Goal: Task Accomplishment & Management: Use online tool/utility

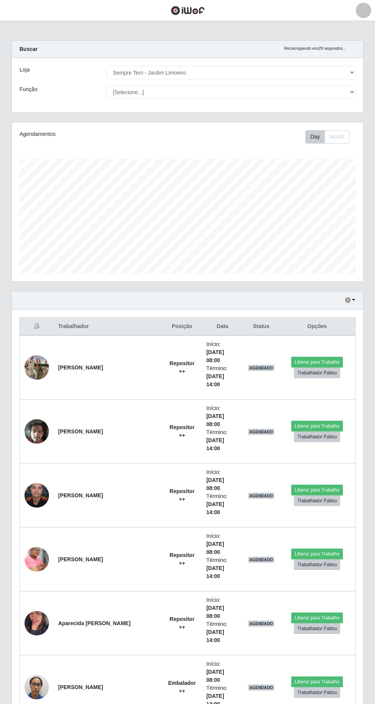
select select "508"
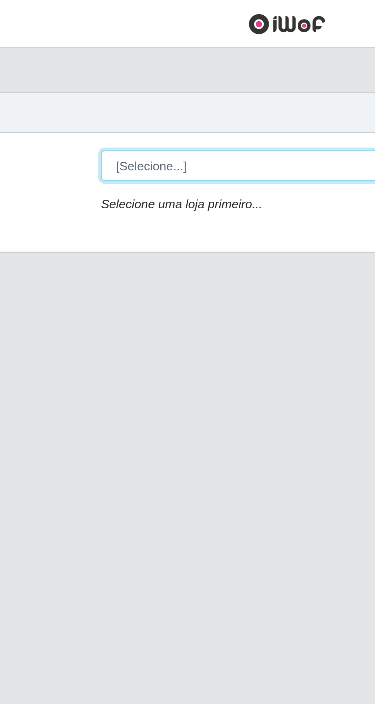
click at [189, 74] on select "[Selecione...] Carone - Itapoa Carone - Praia da Costa Sempre Tem - Jardim Camb…" at bounding box center [230, 72] width 249 height 13
select select "508"
click at [106, 66] on select "[Selecione...] Carone - Itapoa Carone - Praia da Costa Sempre Tem - Jardim Camb…" at bounding box center [230, 72] width 249 height 13
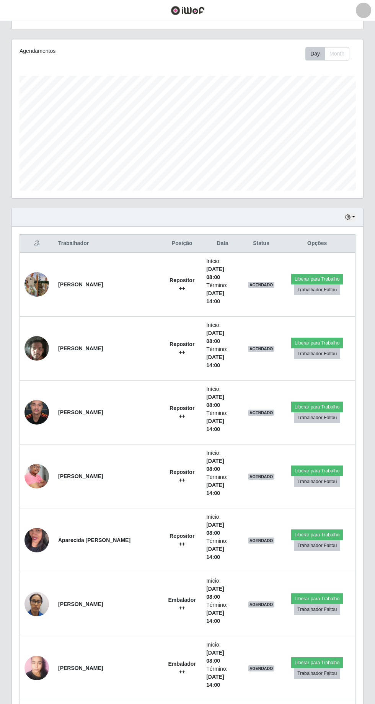
scroll to position [80, 0]
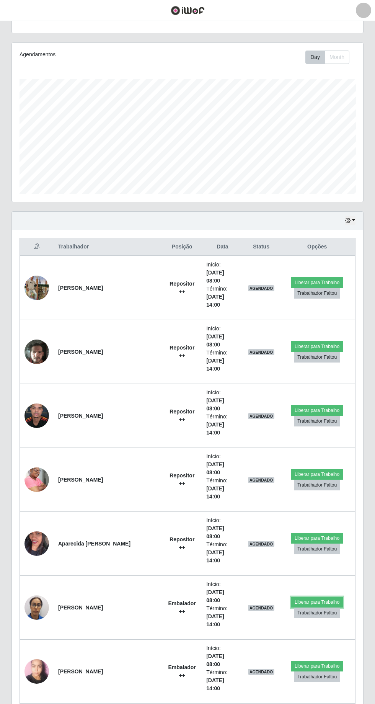
click at [314, 596] on button "Liberar para Trabalho" at bounding box center [317, 601] width 52 height 11
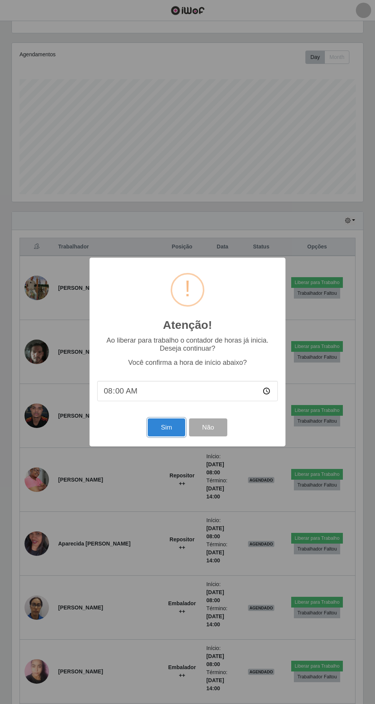
click at [163, 436] on button "Sim" at bounding box center [166, 427] width 37 height 18
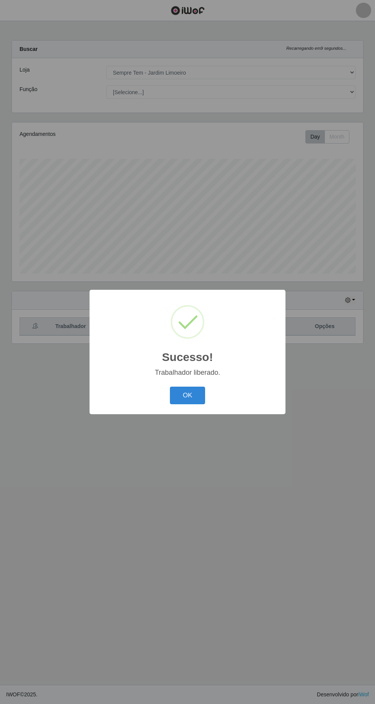
scroll to position [0, 0]
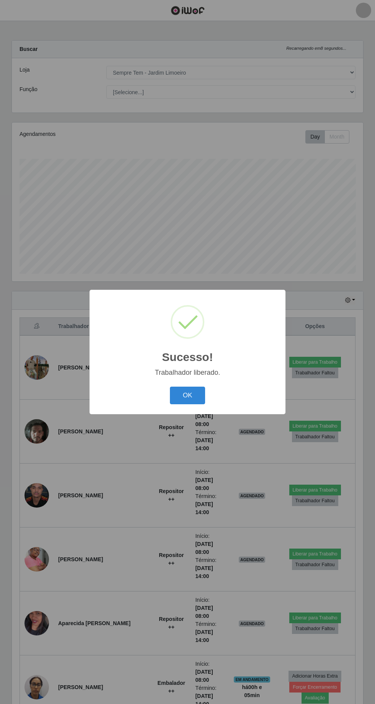
click at [187, 404] on button "OK" at bounding box center [188, 395] width 36 height 18
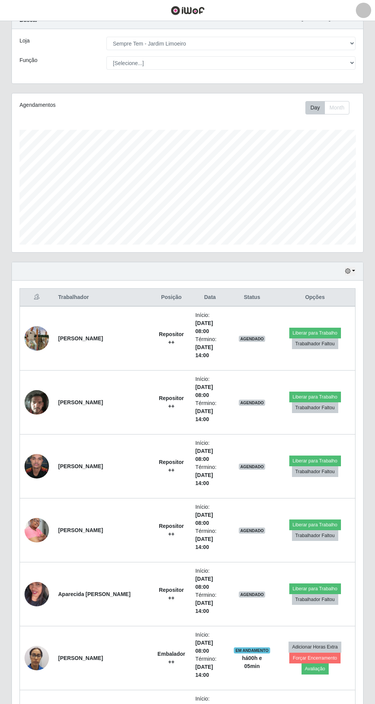
scroll to position [91, 0]
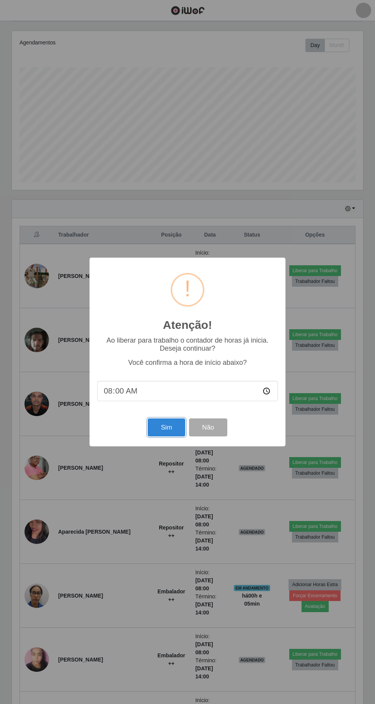
click at [168, 436] on button "Sim" at bounding box center [166, 427] width 37 height 18
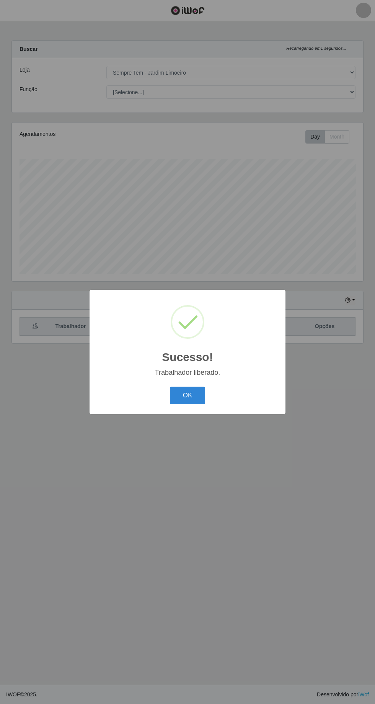
scroll to position [0, 0]
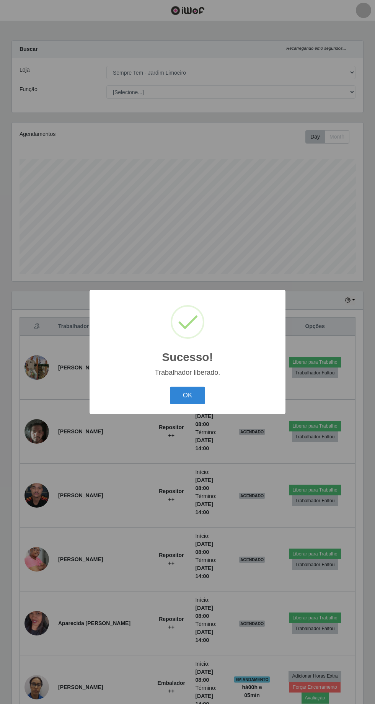
click at [191, 404] on button "OK" at bounding box center [188, 395] width 36 height 18
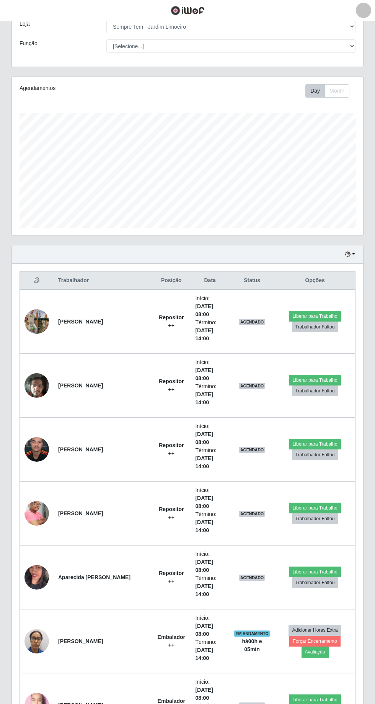
scroll to position [91, 0]
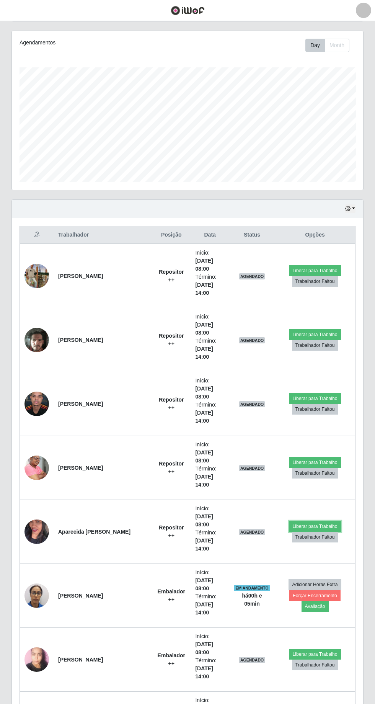
click at [300, 521] on button "Liberar para Trabalho" at bounding box center [315, 526] width 52 height 11
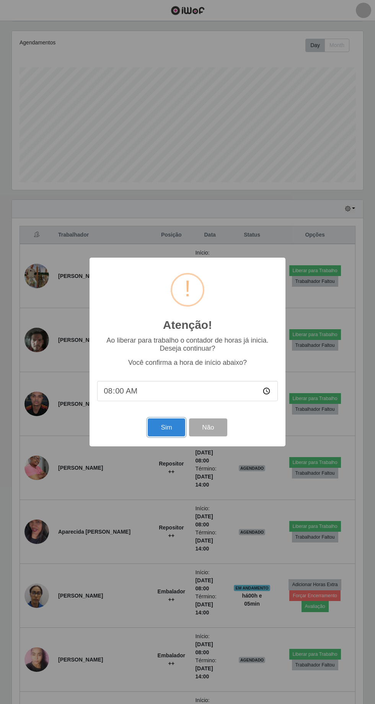
click at [164, 436] on button "Sim" at bounding box center [166, 427] width 37 height 18
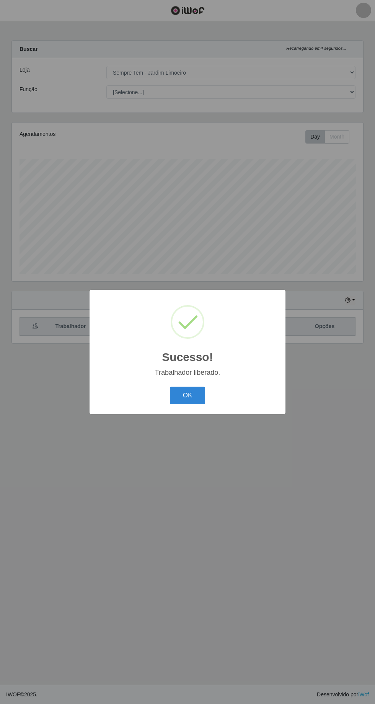
scroll to position [0, 0]
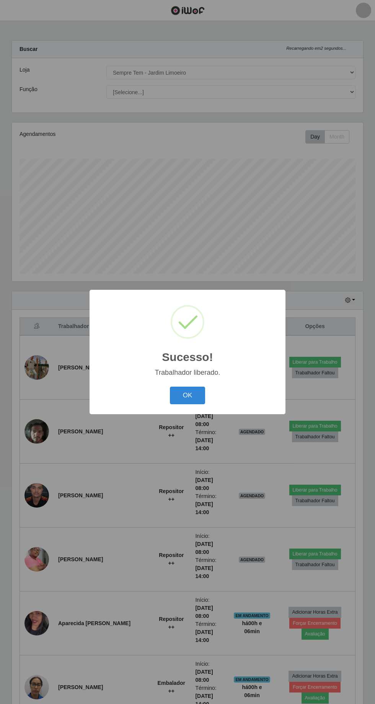
click at [187, 404] on button "OK" at bounding box center [188, 395] width 36 height 18
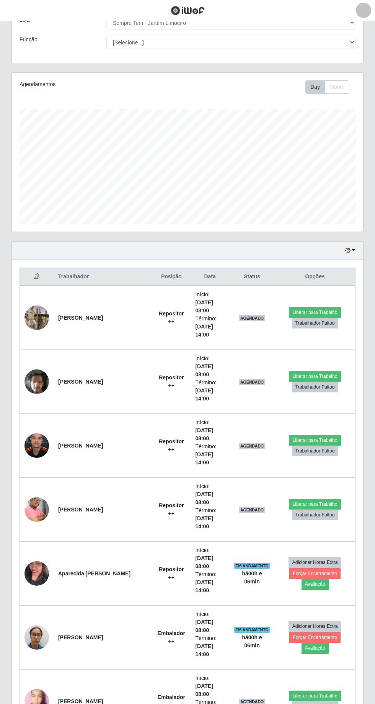
scroll to position [65, 0]
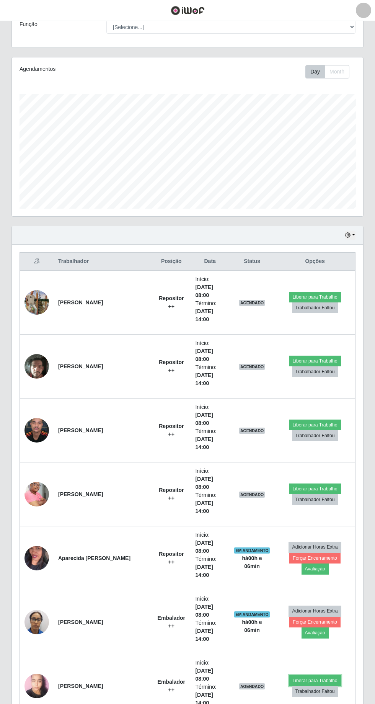
click at [305, 675] on button "Liberar para Trabalho" at bounding box center [315, 680] width 52 height 11
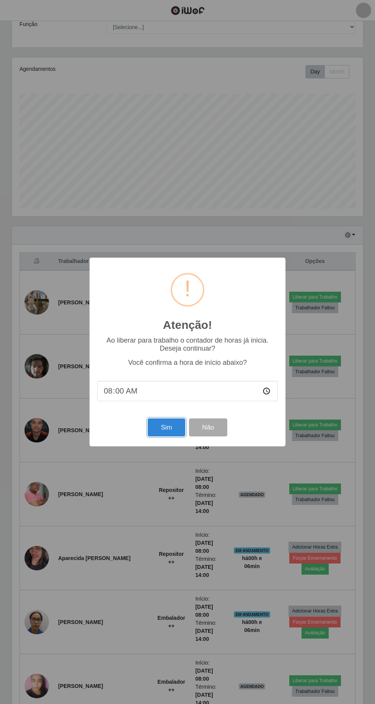
click at [160, 436] on button "Sim" at bounding box center [166, 427] width 37 height 18
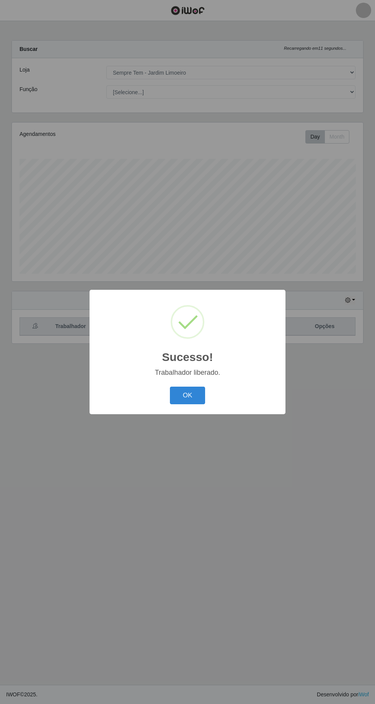
scroll to position [0, 0]
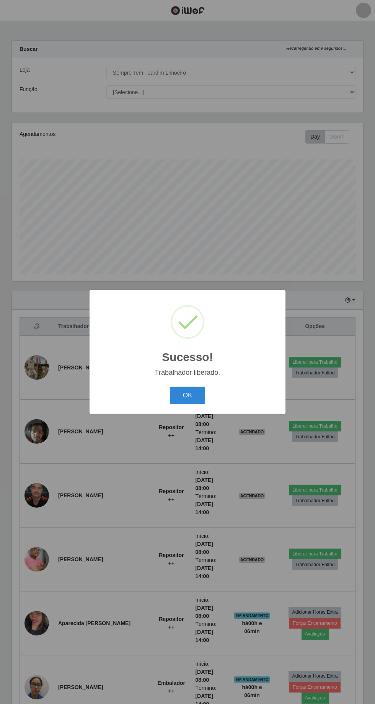
click at [188, 404] on button "OK" at bounding box center [188, 395] width 36 height 18
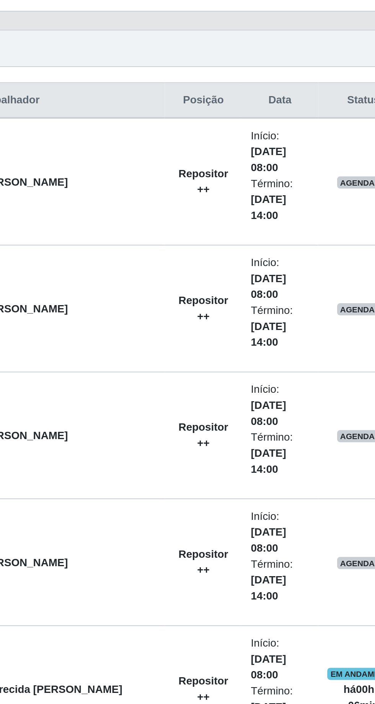
scroll to position [26, 0]
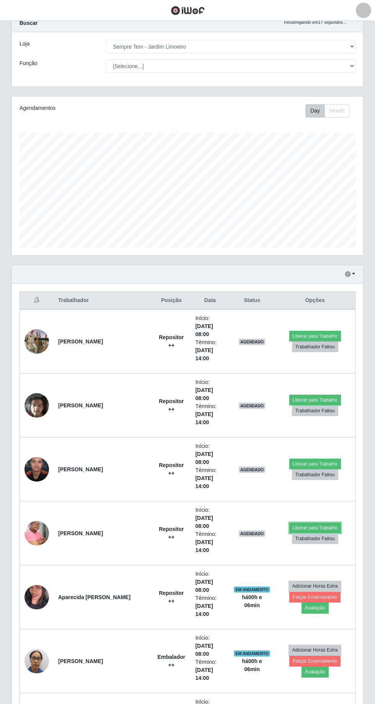
click at [301, 522] on button "Liberar para Trabalho" at bounding box center [315, 527] width 52 height 11
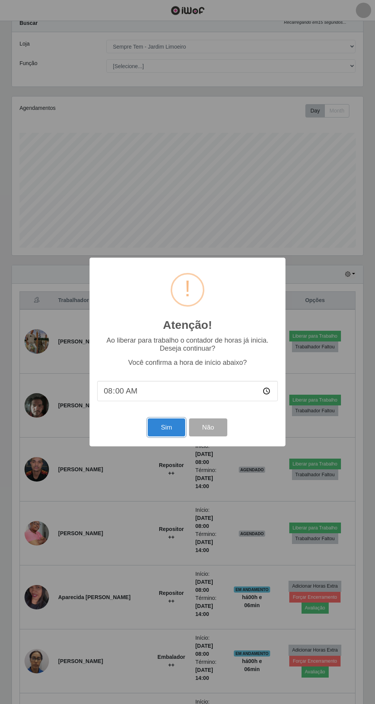
click at [158, 436] on button "Sim" at bounding box center [166, 427] width 37 height 18
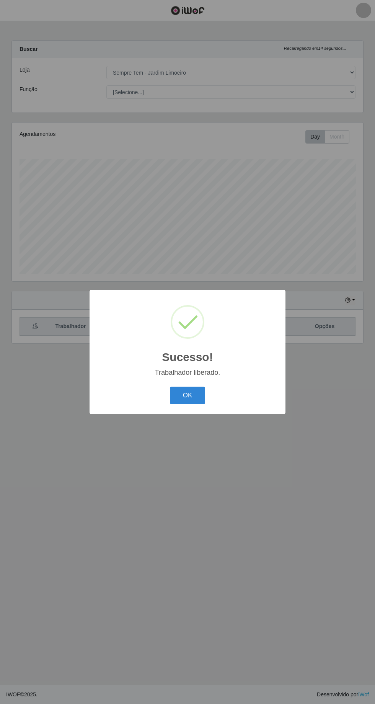
scroll to position [0, 0]
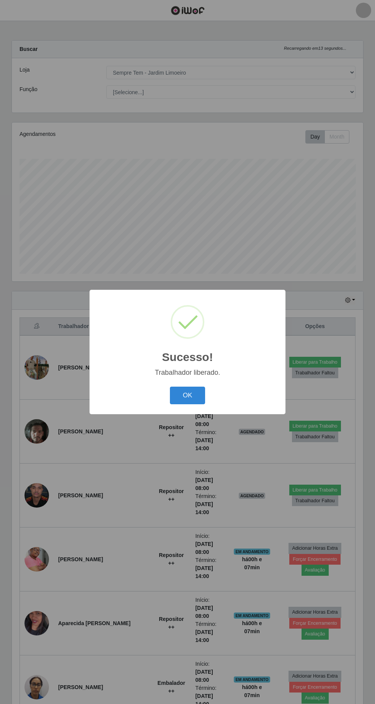
click at [189, 404] on button "OK" at bounding box center [188, 395] width 36 height 18
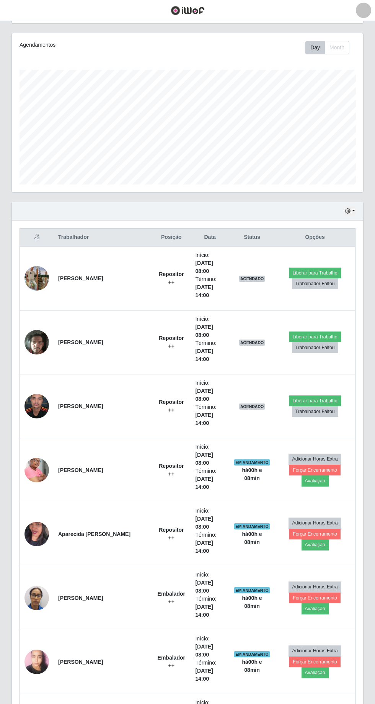
scroll to position [89, 0]
click at [305, 278] on button "Trabalhador Faltou" at bounding box center [315, 283] width 46 height 11
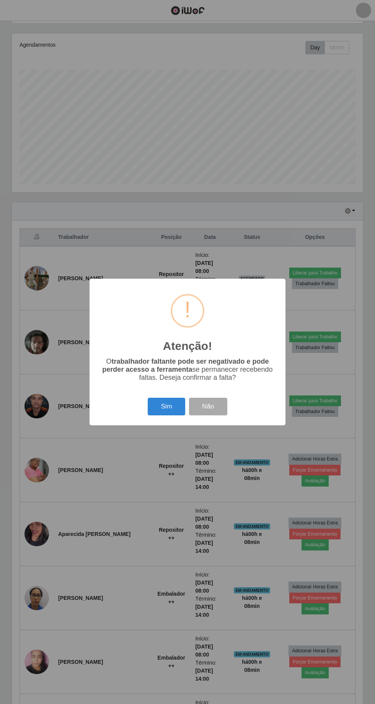
click at [167, 415] on button "Sim" at bounding box center [166, 406] width 37 height 18
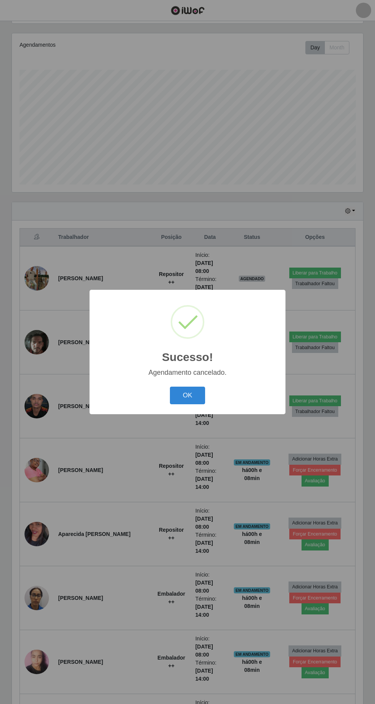
scroll to position [44, 0]
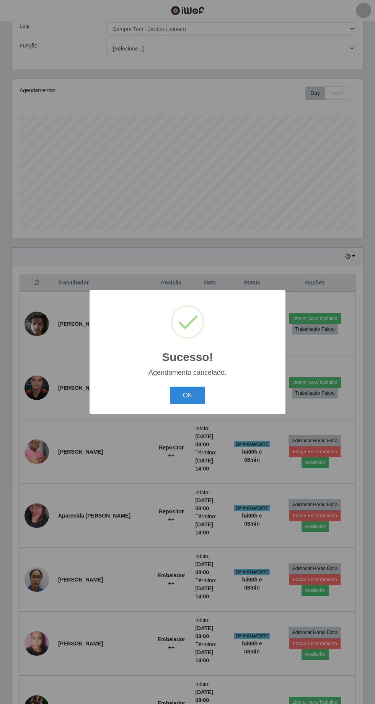
click at [192, 404] on button "OK" at bounding box center [188, 395] width 36 height 18
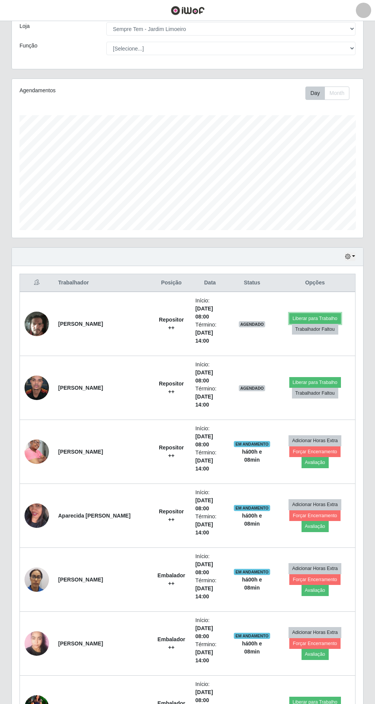
click at [304, 313] on button "Liberar para Trabalho" at bounding box center [315, 318] width 52 height 11
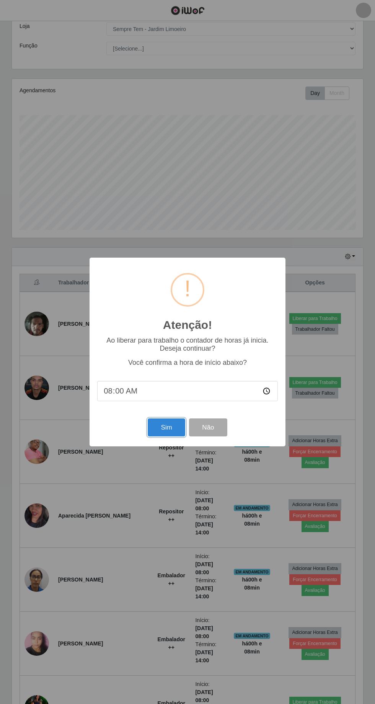
click at [161, 436] on button "Sim" at bounding box center [166, 427] width 37 height 18
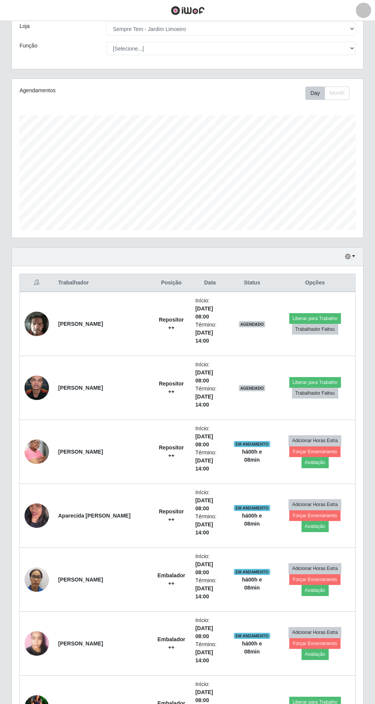
scroll to position [0, 0]
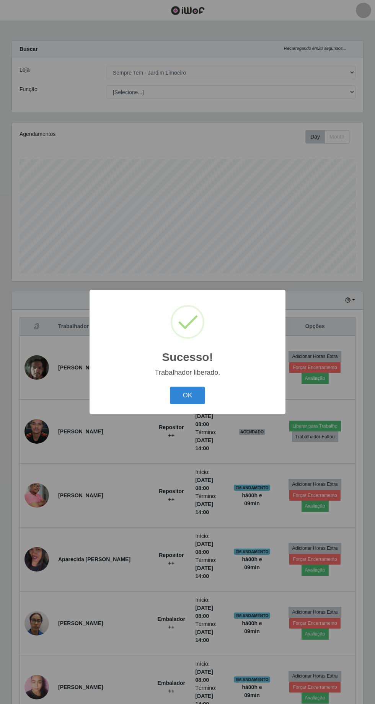
click at [187, 404] on button "OK" at bounding box center [188, 395] width 36 height 18
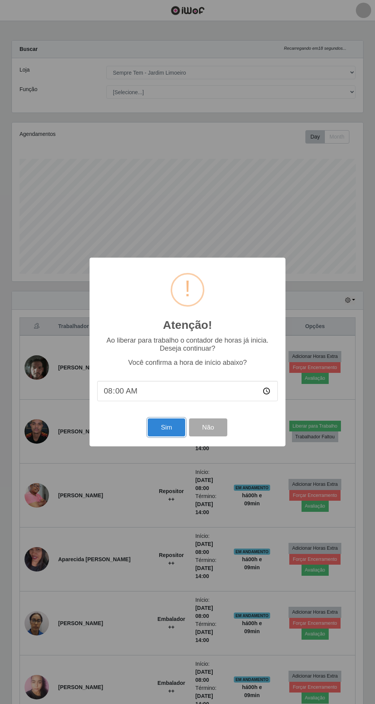
click at [166, 436] on button "Sim" at bounding box center [166, 427] width 37 height 18
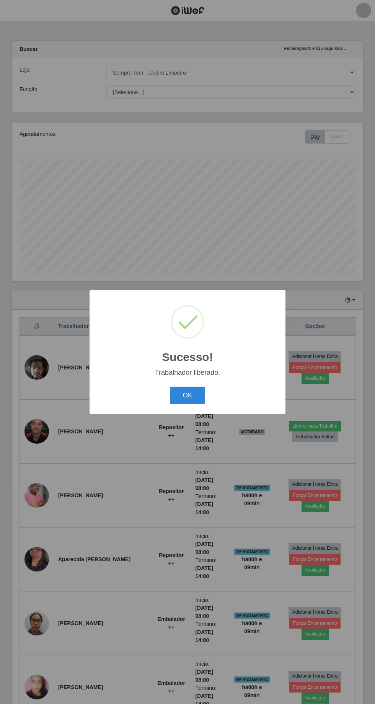
click at [190, 404] on button "OK" at bounding box center [188, 395] width 36 height 18
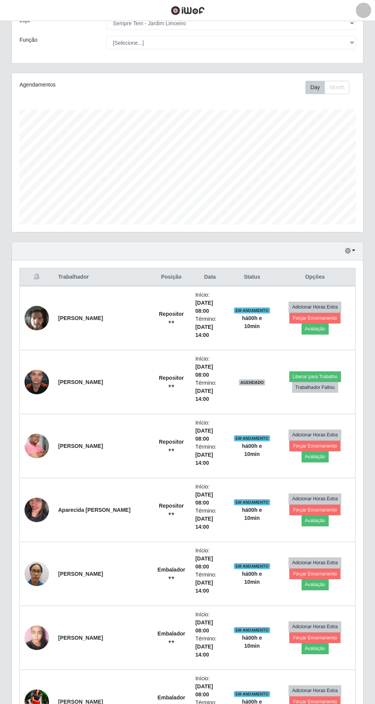
scroll to position [95, 0]
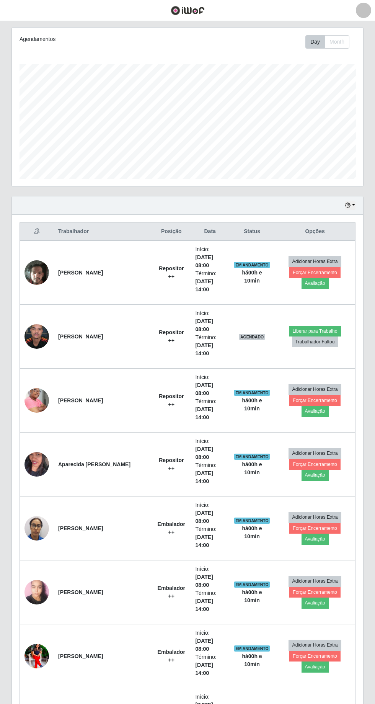
click at [302, 624] on td "Adicionar Horas Extra Forçar Encerramento Avaliação" at bounding box center [315, 656] width 80 height 64
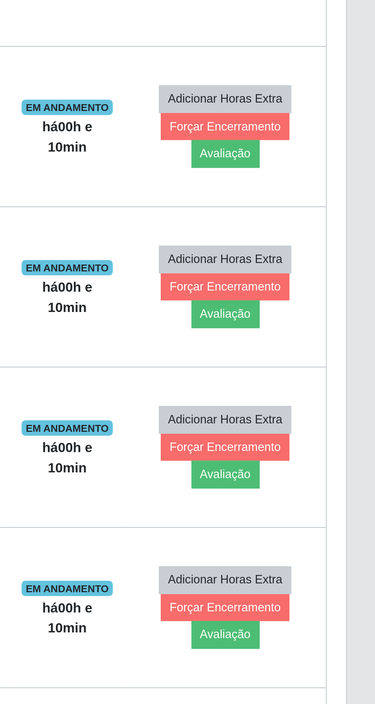
scroll to position [71, 0]
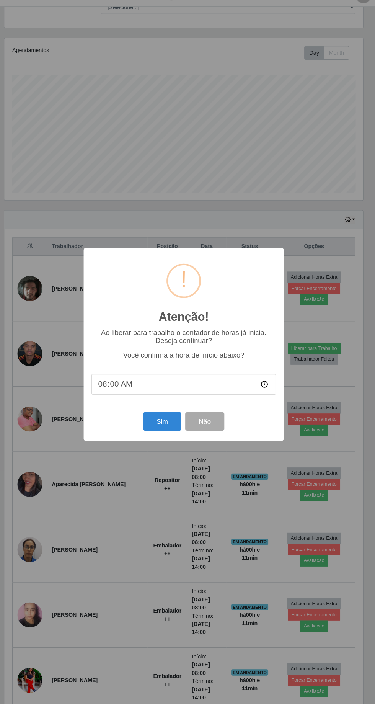
scroll to position [70, 0]
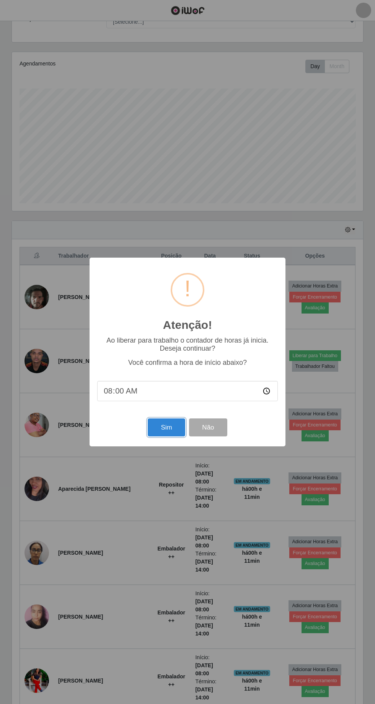
click at [160, 420] on button "Sim" at bounding box center [166, 427] width 37 height 18
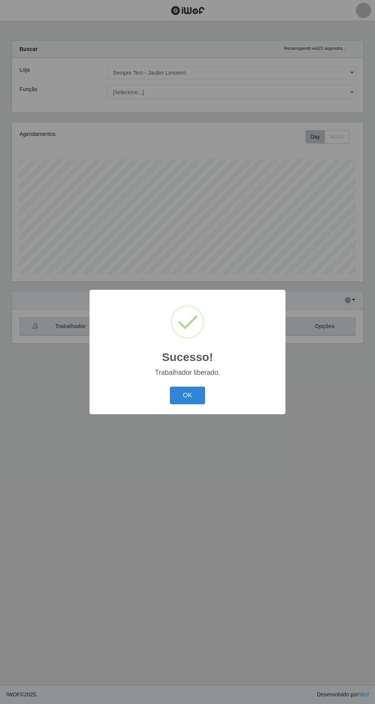
scroll to position [50, 0]
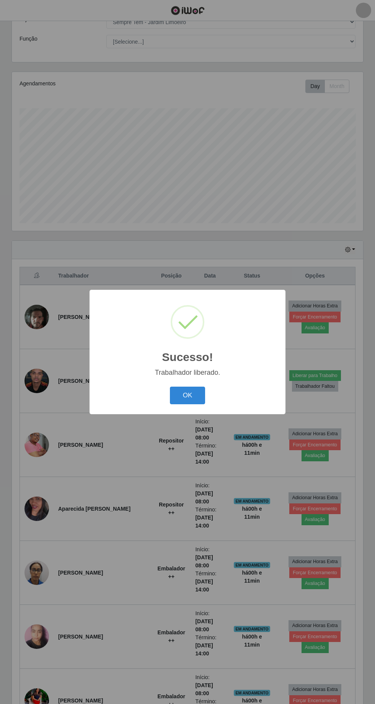
click at [187, 395] on button "OK" at bounding box center [188, 395] width 36 height 18
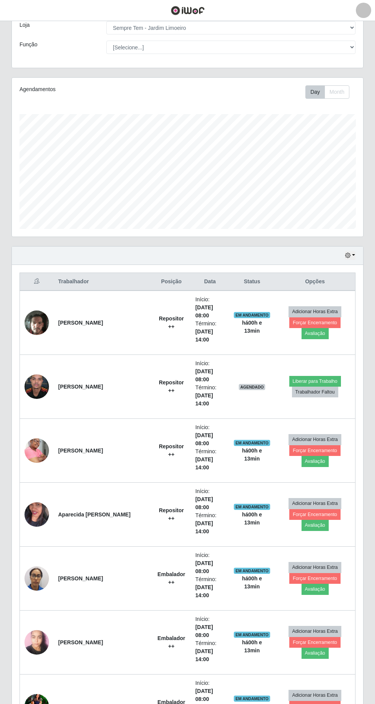
scroll to position [44, 0]
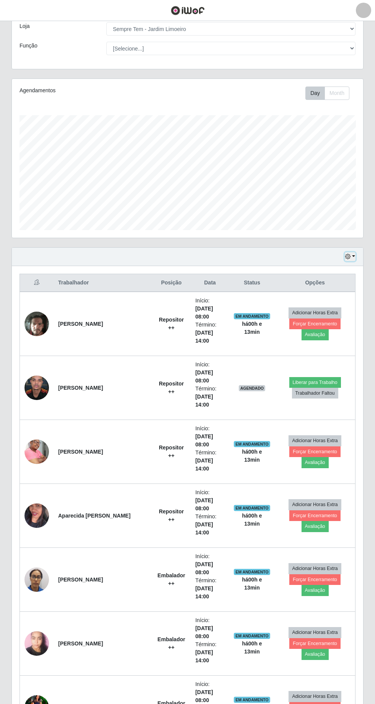
click at [348, 254] on icon "button" at bounding box center [347, 256] width 5 height 5
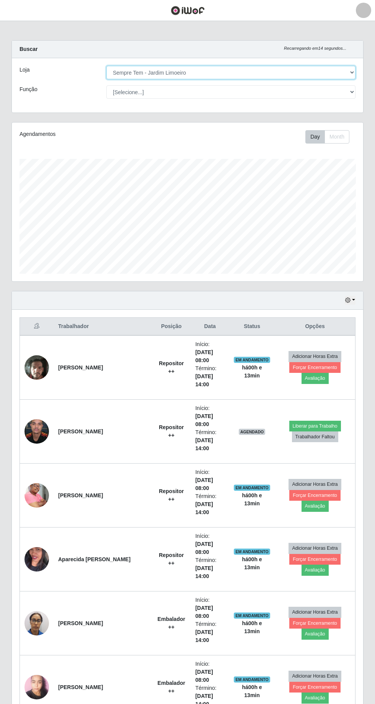
click at [121, 72] on select "[Selecione...] Carone - Itapoa Carone - Praia da Costa Sempre Tem - Jardim Camb…" at bounding box center [230, 72] width 249 height 13
click at [131, 92] on select "[Selecione...] Embalador Embalador + Embalador ++ Repositor Repositor + Reposit…" at bounding box center [230, 91] width 249 height 13
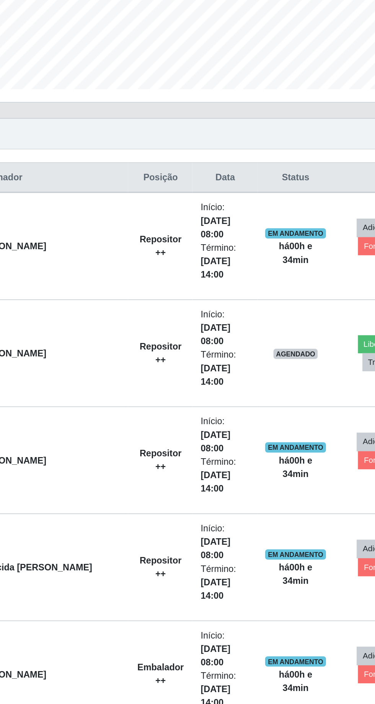
scroll to position [48, 0]
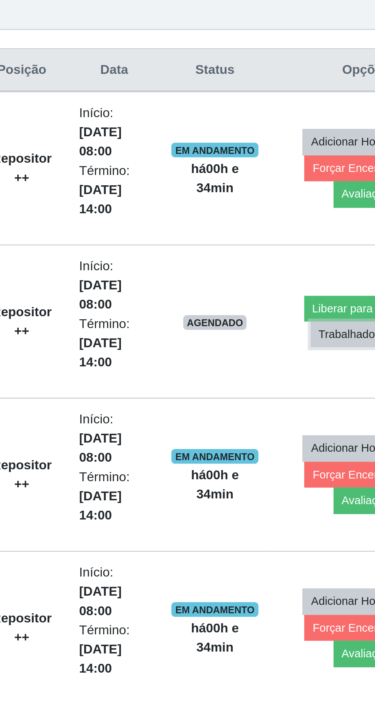
click at [299, 383] on button "Trabalhador Faltou" at bounding box center [315, 388] width 46 height 11
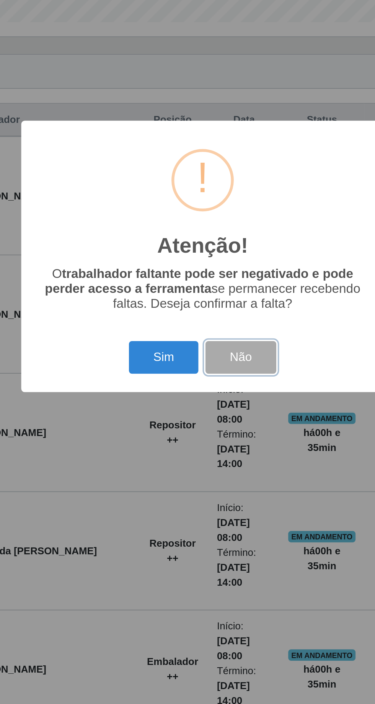
click at [213, 407] on button "Não" at bounding box center [208, 406] width 38 height 18
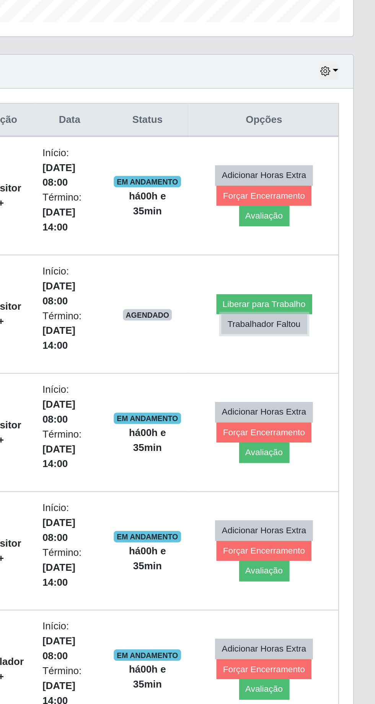
click at [312, 383] on button "Trabalhador Faltou" at bounding box center [315, 388] width 46 height 11
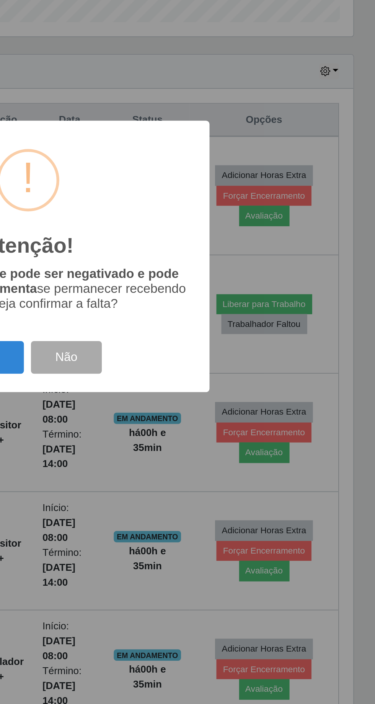
click at [179, 407] on button "Sim" at bounding box center [166, 406] width 37 height 18
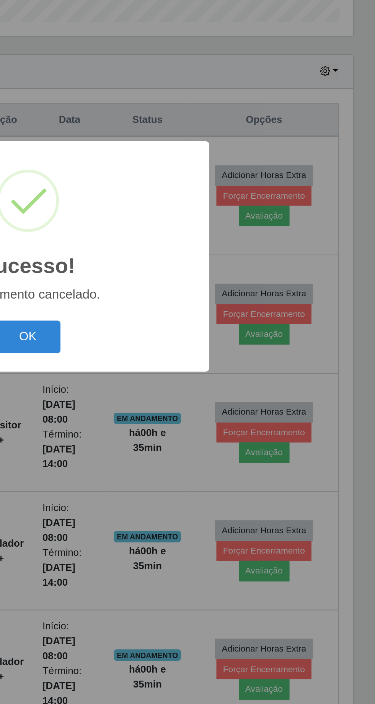
click at [187, 399] on button "OK" at bounding box center [188, 395] width 36 height 18
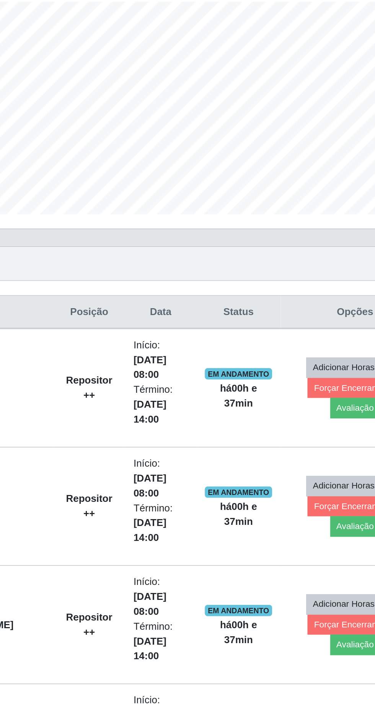
scroll to position [0, 0]
